Goal: Information Seeking & Learning: Learn about a topic

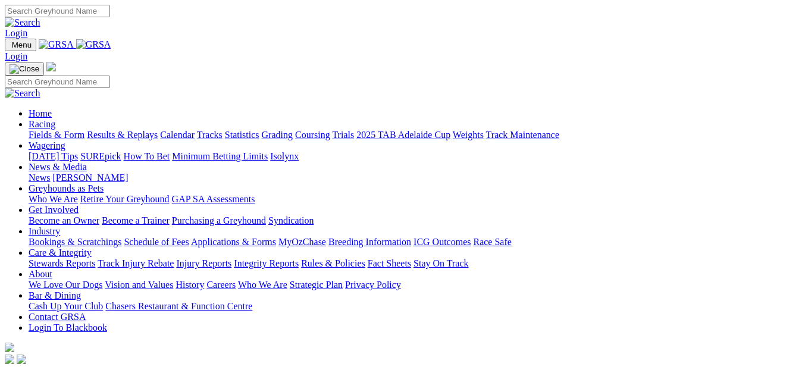
click at [34, 130] on link "Fields & Form" at bounding box center [57, 135] width 56 height 10
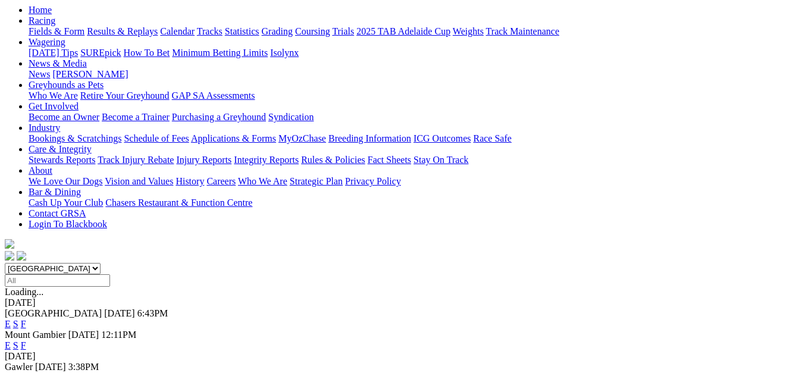
scroll to position [149, 0]
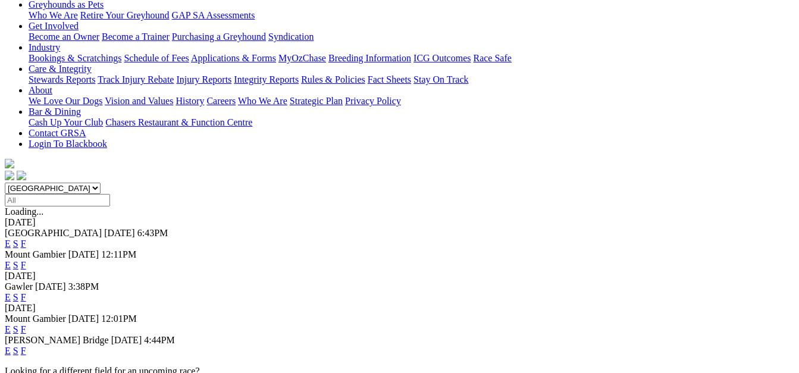
scroll to position [208, 0]
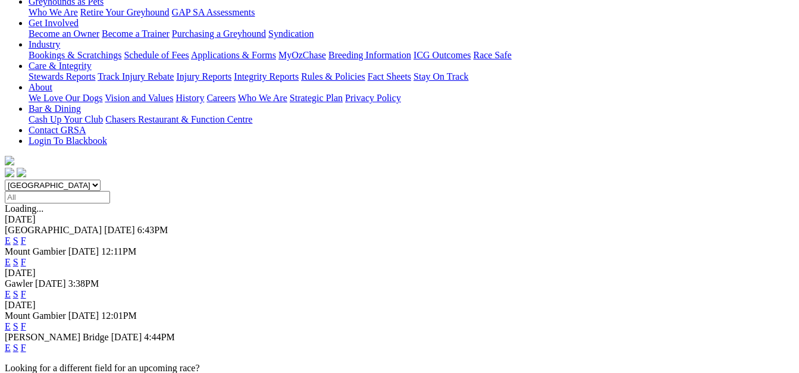
click at [26, 321] on link "F" at bounding box center [23, 326] width 5 height 10
